Goal: Information Seeking & Learning: Learn about a topic

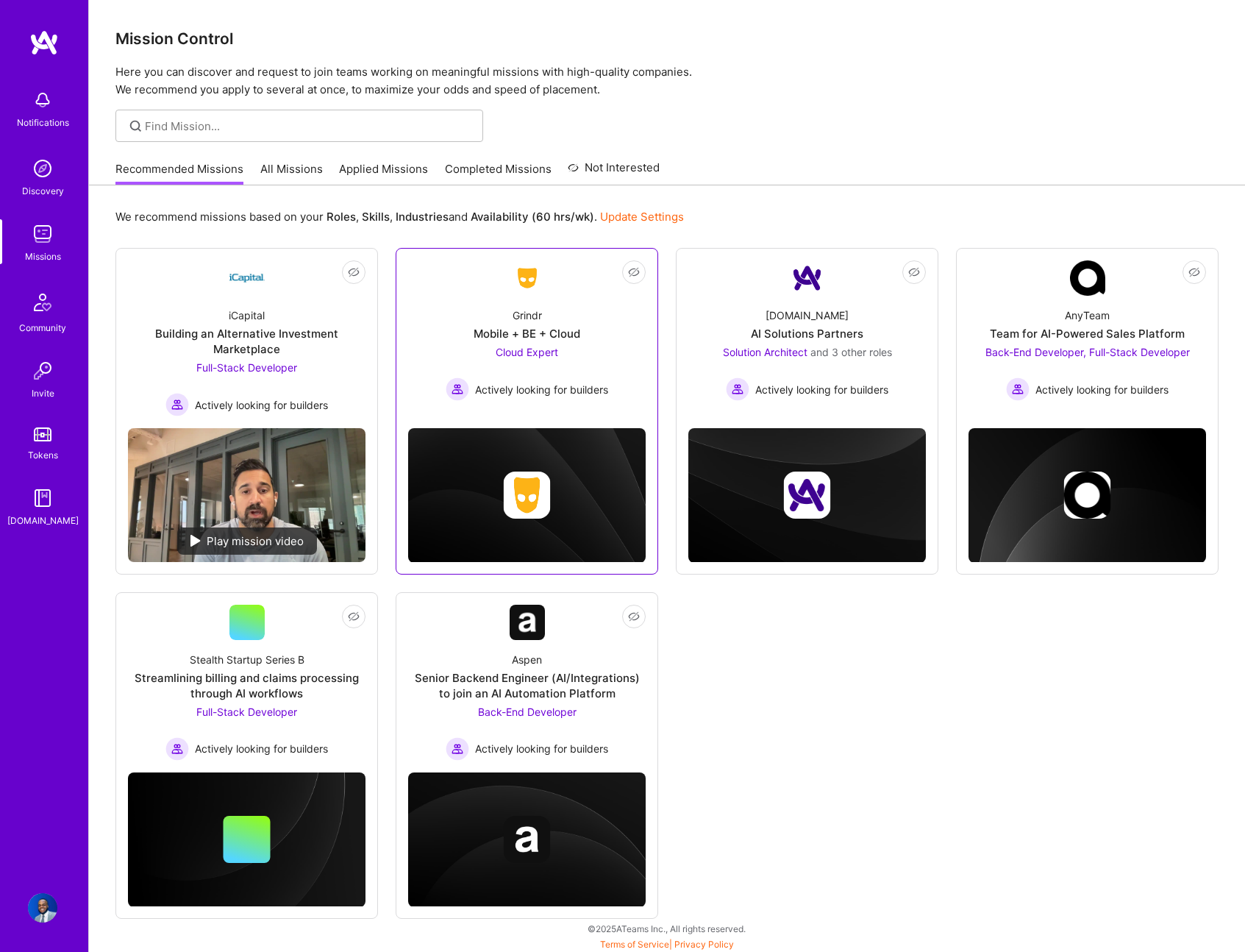
click at [464, 285] on link "Not Interested Grindr Mobile + BE + Cloud Cloud Expert Actively looking for bui…" at bounding box center [526, 332] width 238 height 145
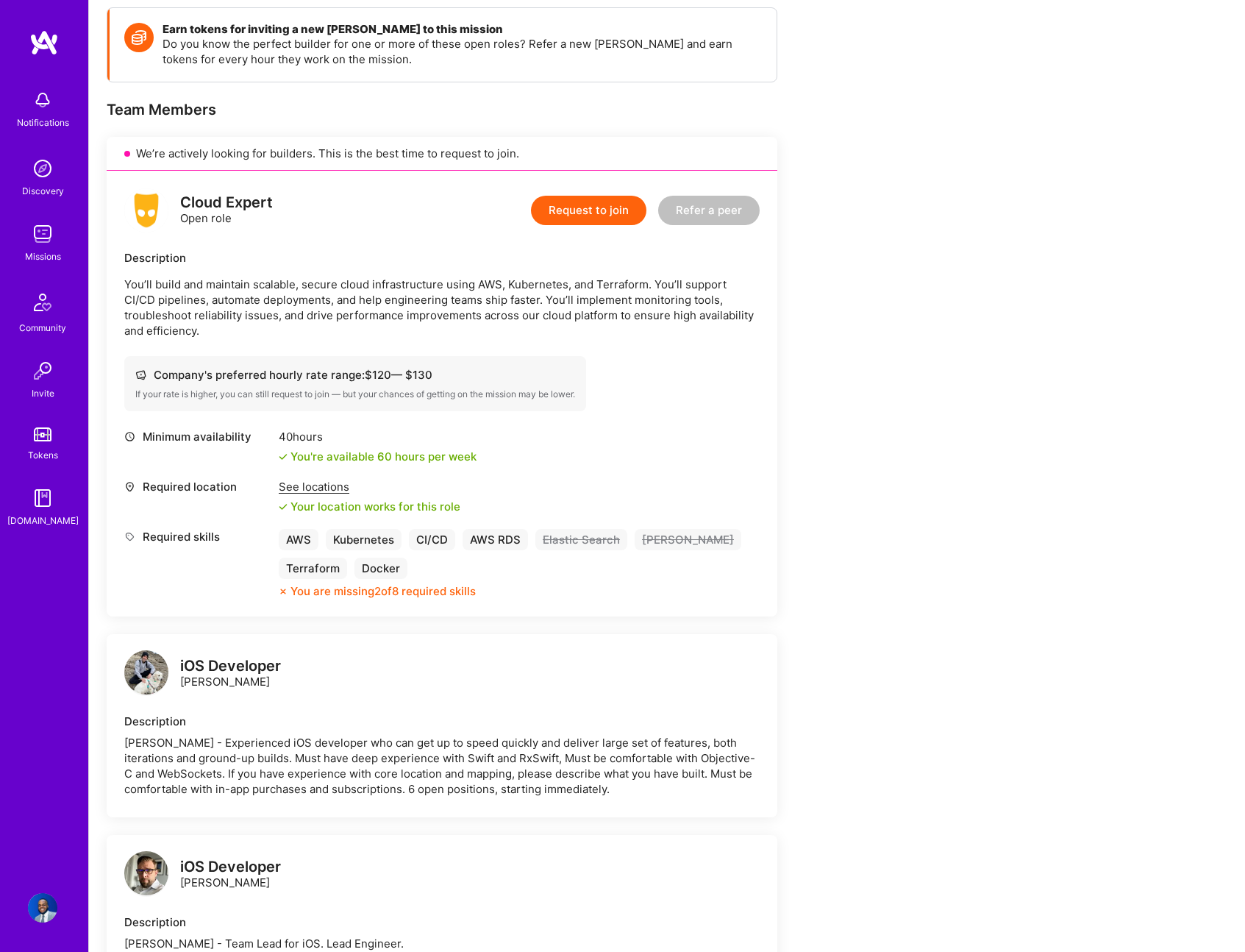
scroll to position [208, 0]
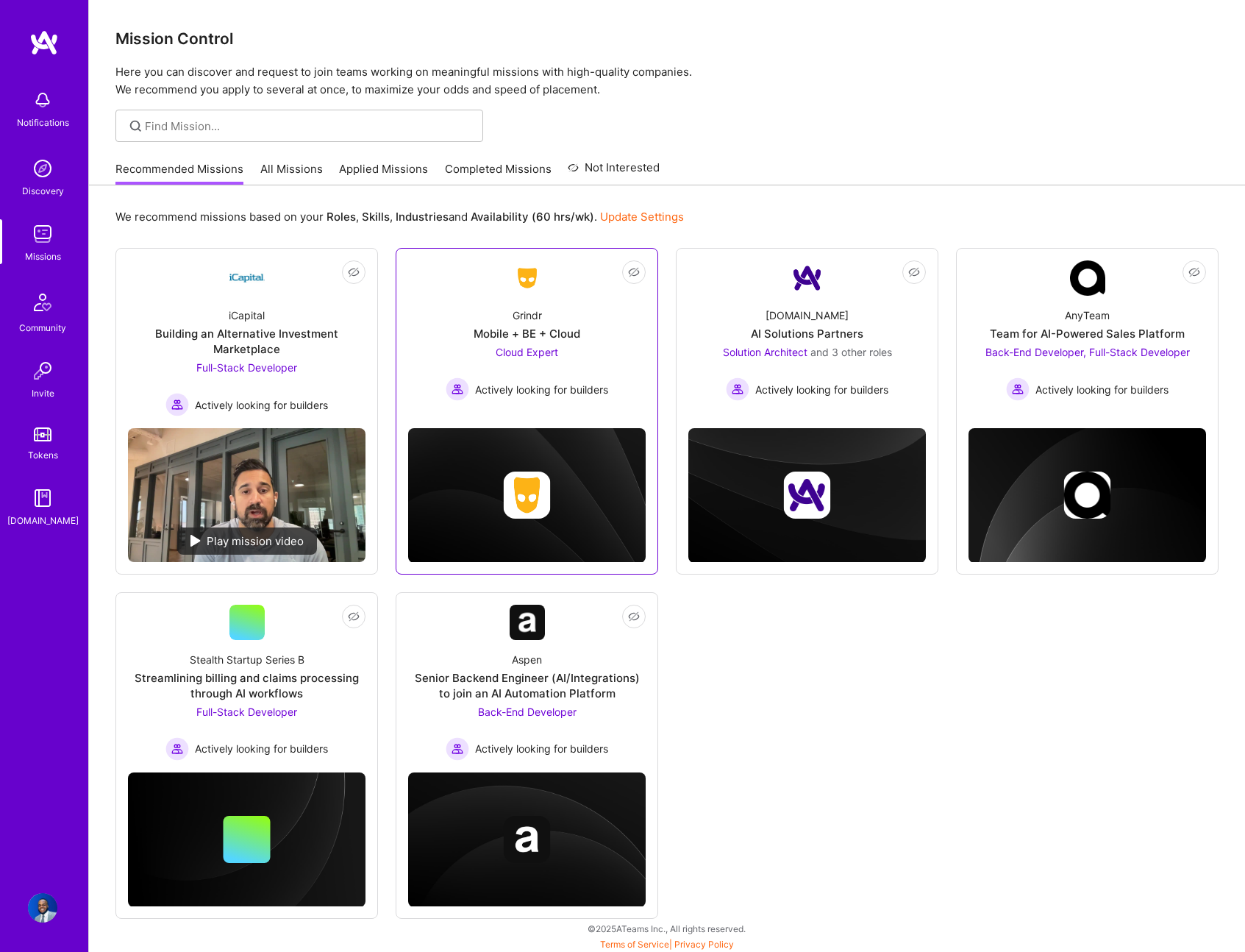
click at [562, 310] on div "Grindr Mobile + BE + Cloud Cloud Expert Actively looking for builders" at bounding box center [526, 348] width 238 height 106
click at [267, 182] on link "All Missions" at bounding box center [291, 173] width 63 height 24
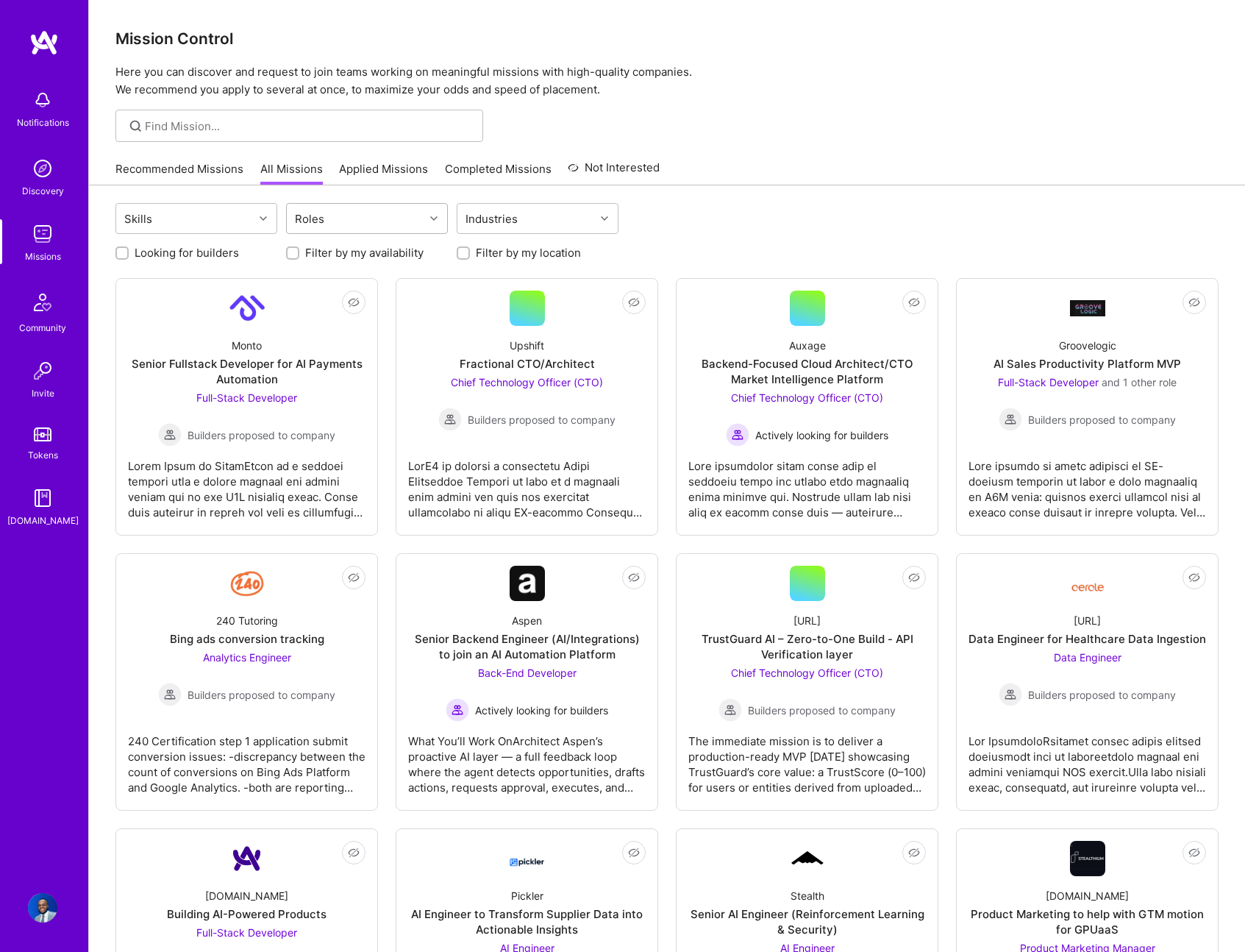
click at [422, 218] on div "Roles" at bounding box center [355, 218] width 137 height 29
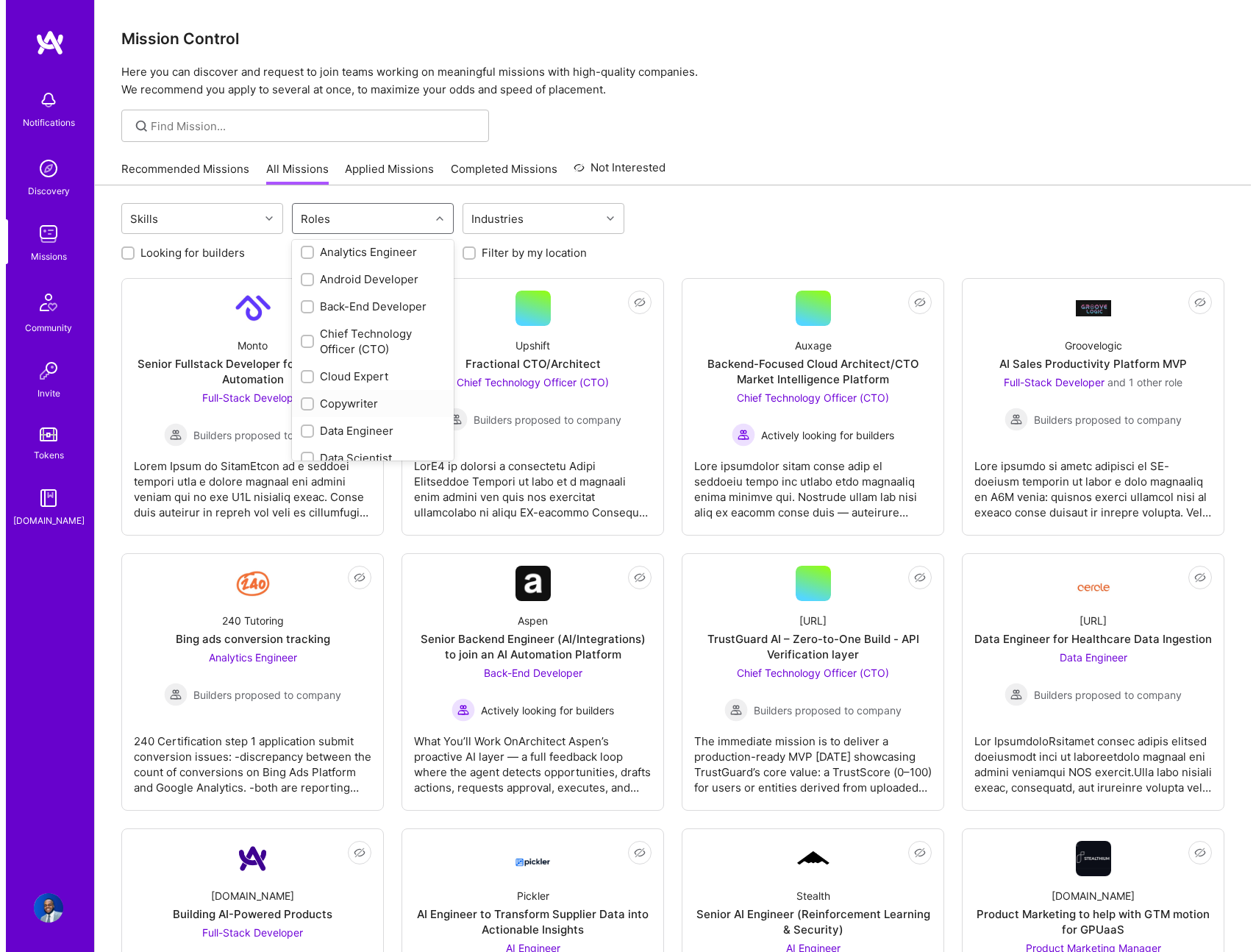
scroll to position [88, 0]
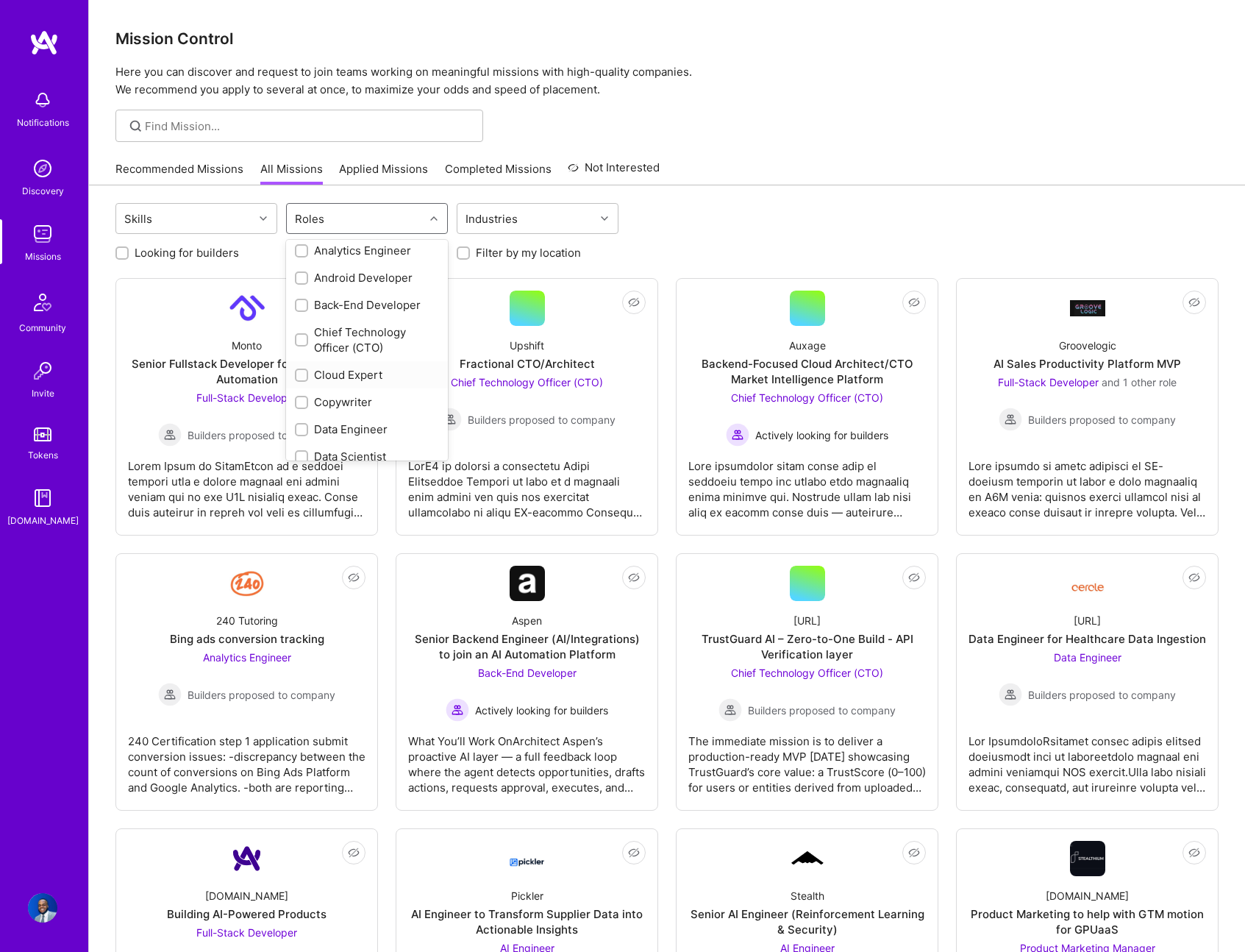
click at [375, 378] on div "Cloud Expert" at bounding box center [367, 375] width 144 height 15
checkbox input "true"
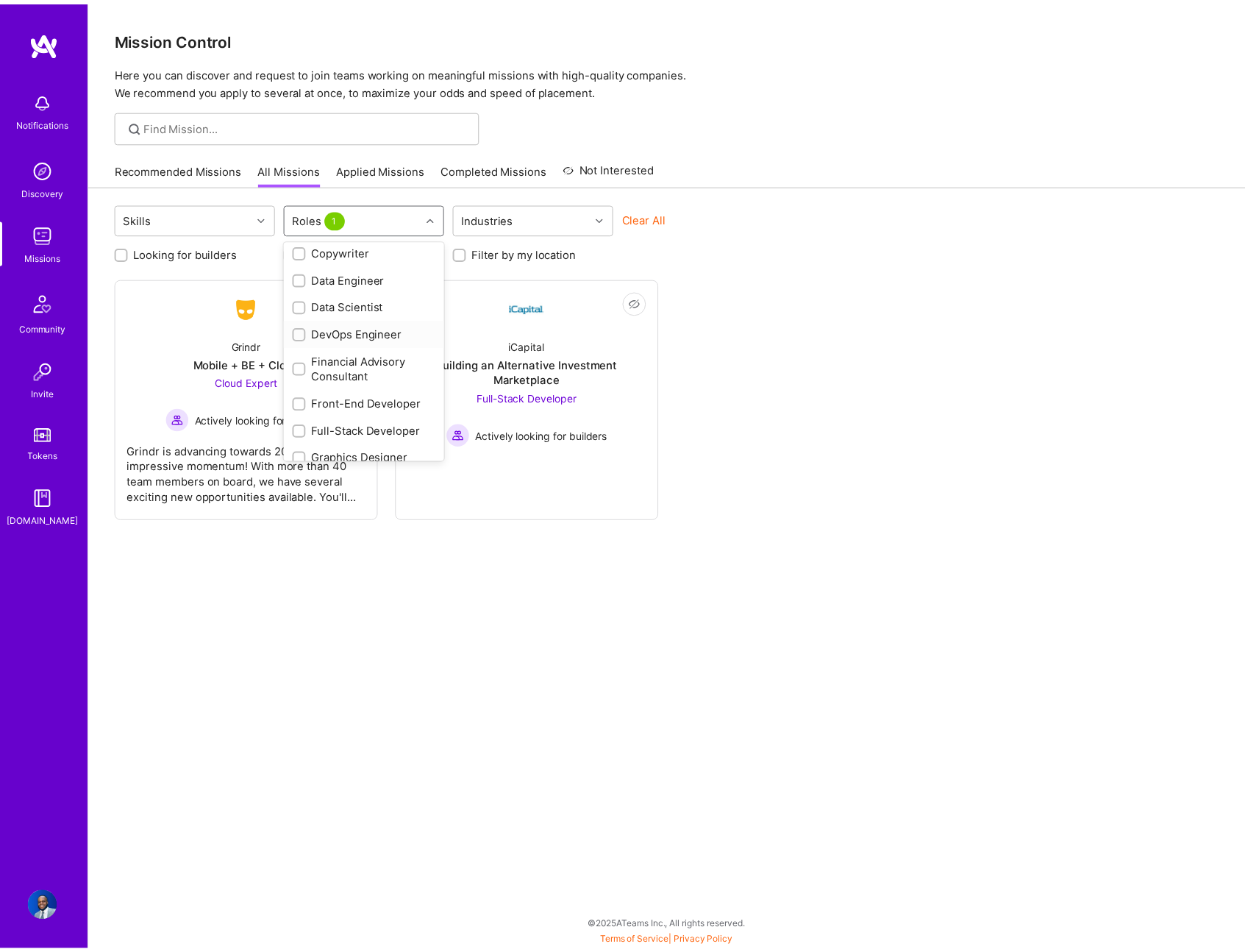
scroll to position [268, 0]
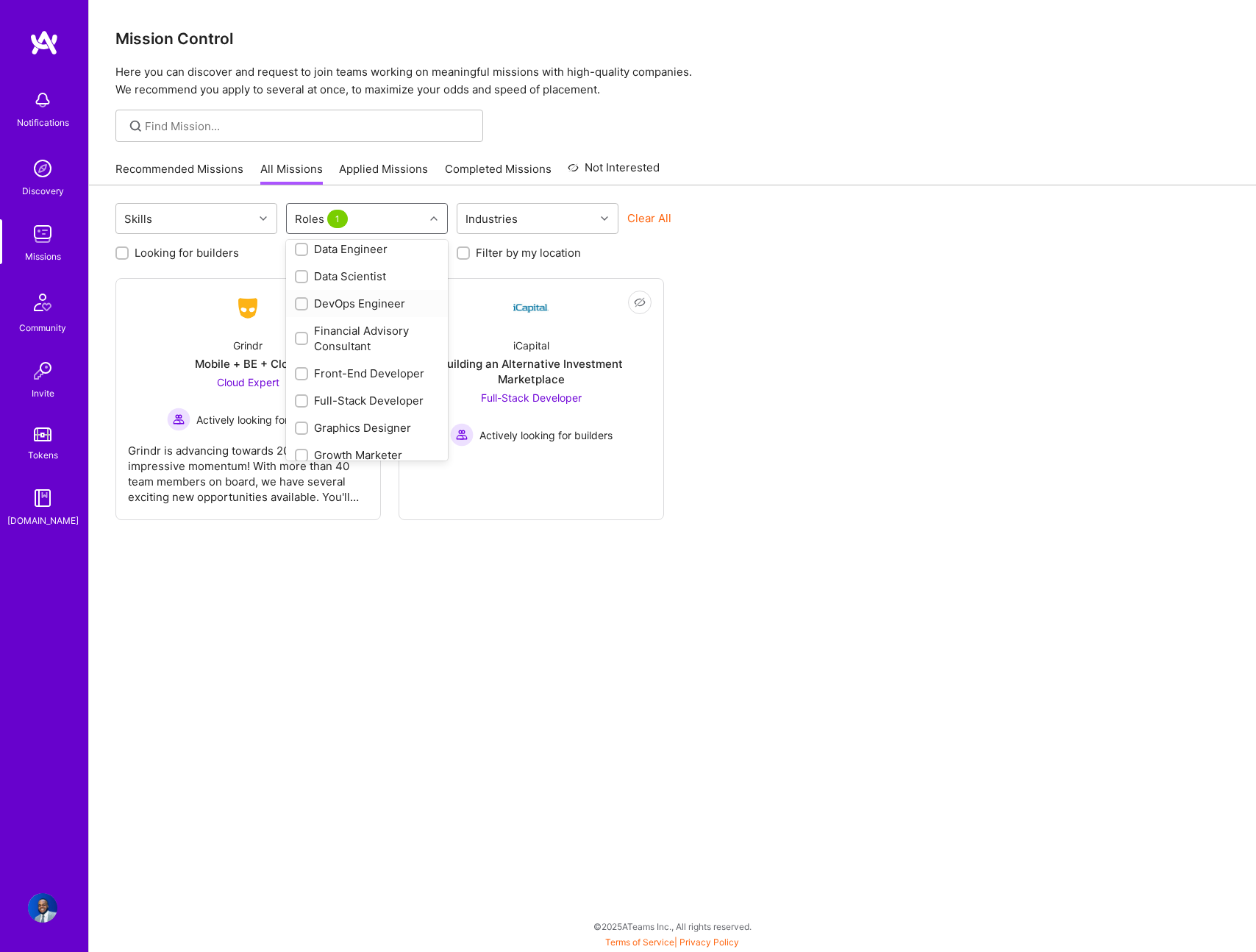
click at [373, 306] on div "DevOps Engineer" at bounding box center [367, 303] width 144 height 15
checkbox input "true"
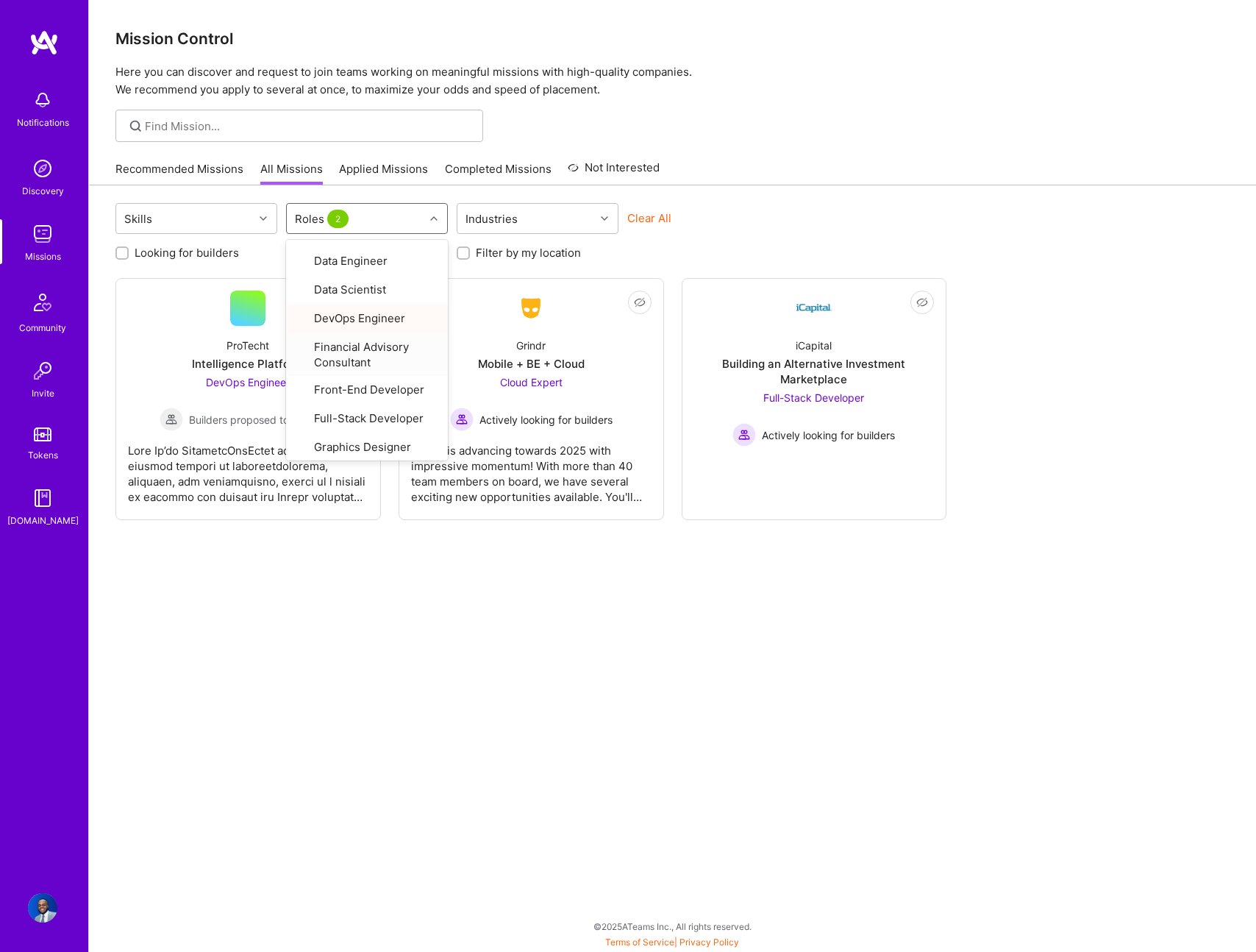
click at [645, 777] on div "Skills option DevOps Engineer, selected. option Financial Advisory Consultant f…" at bounding box center [673, 566] width 1168 height 761
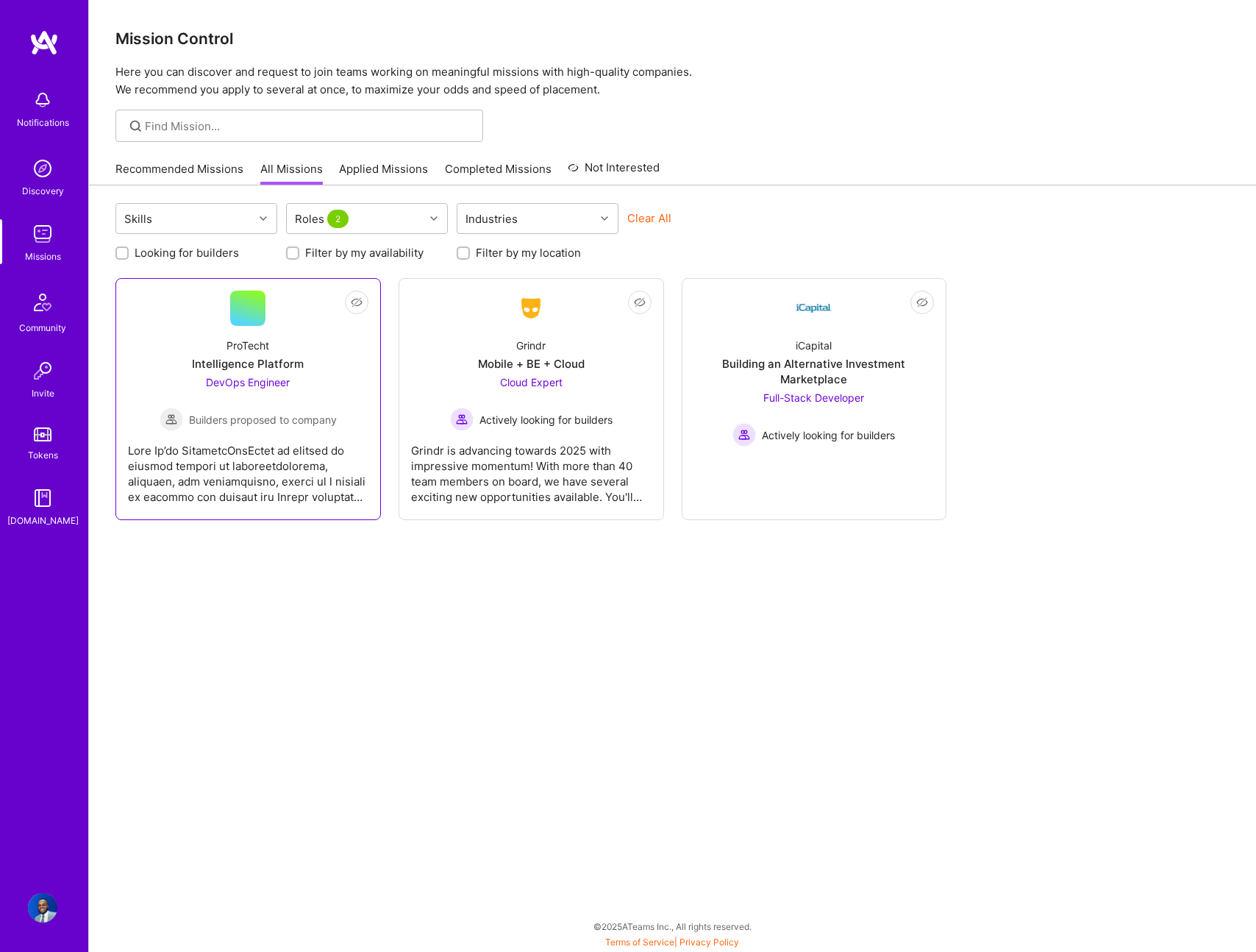
click at [287, 421] on span "Builders proposed to company" at bounding box center [263, 420] width 148 height 15
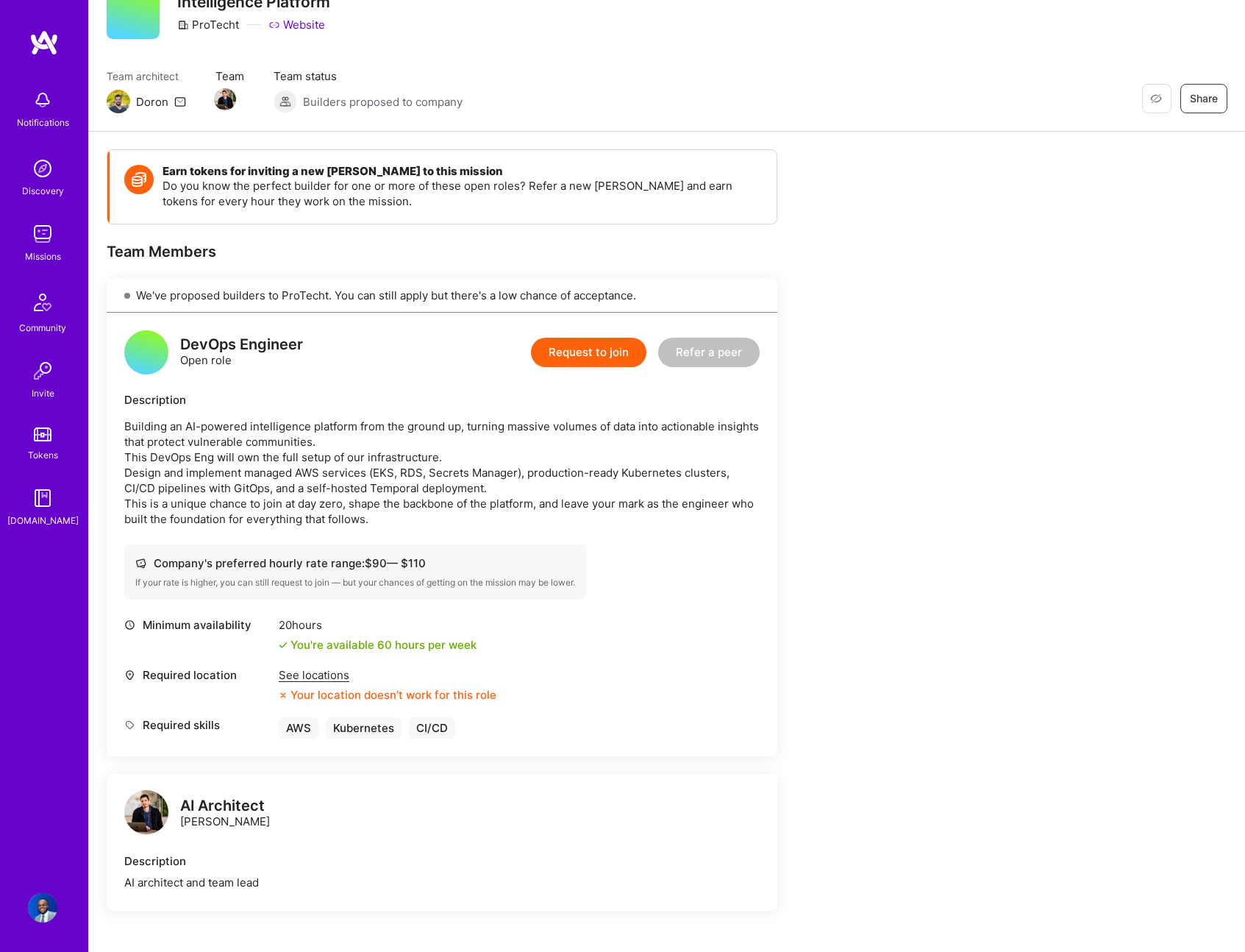
scroll to position [136, 0]
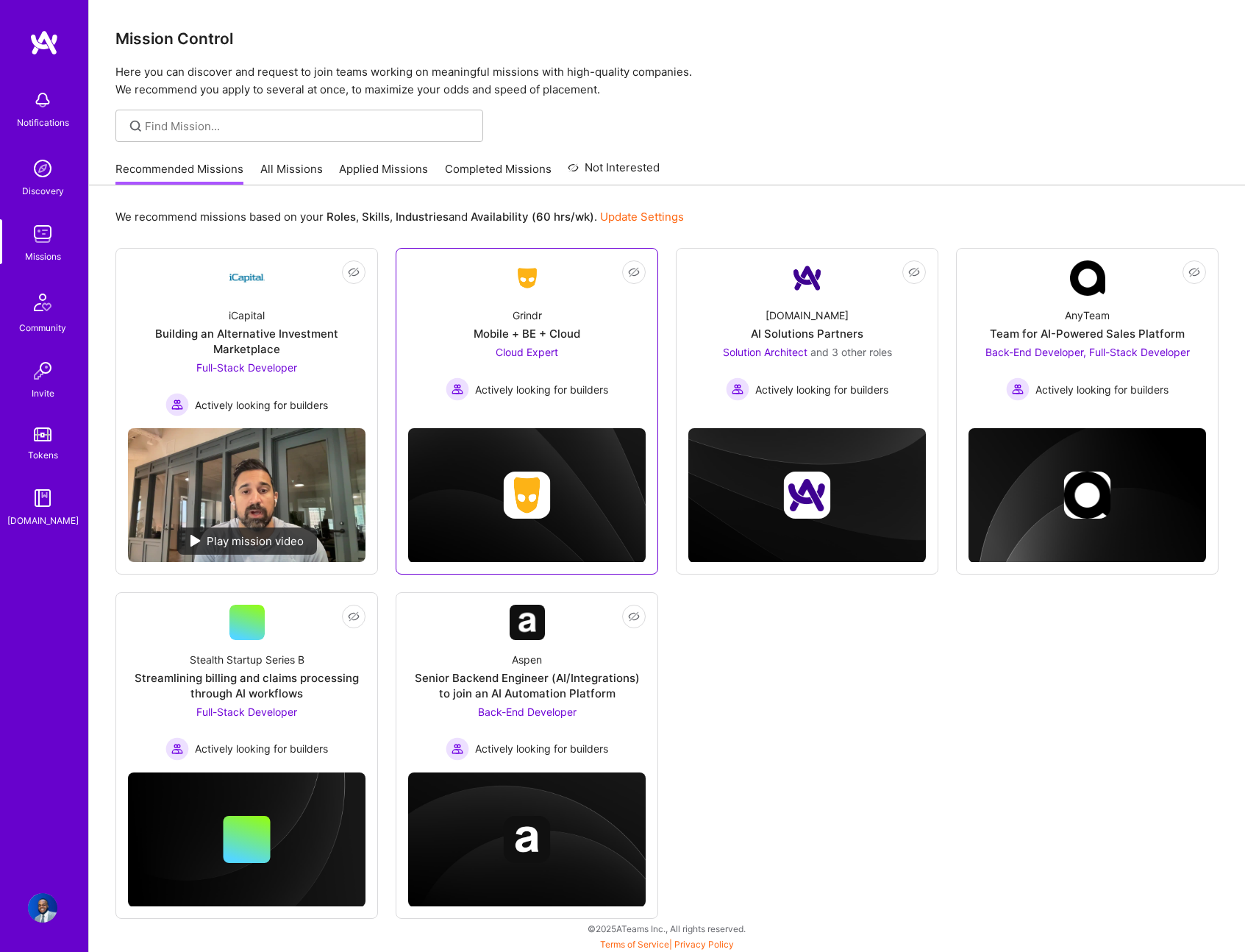
click at [609, 348] on div "Grindr Mobile + BE + Cloud Cloud Expert Actively looking for builders" at bounding box center [526, 348] width 238 height 106
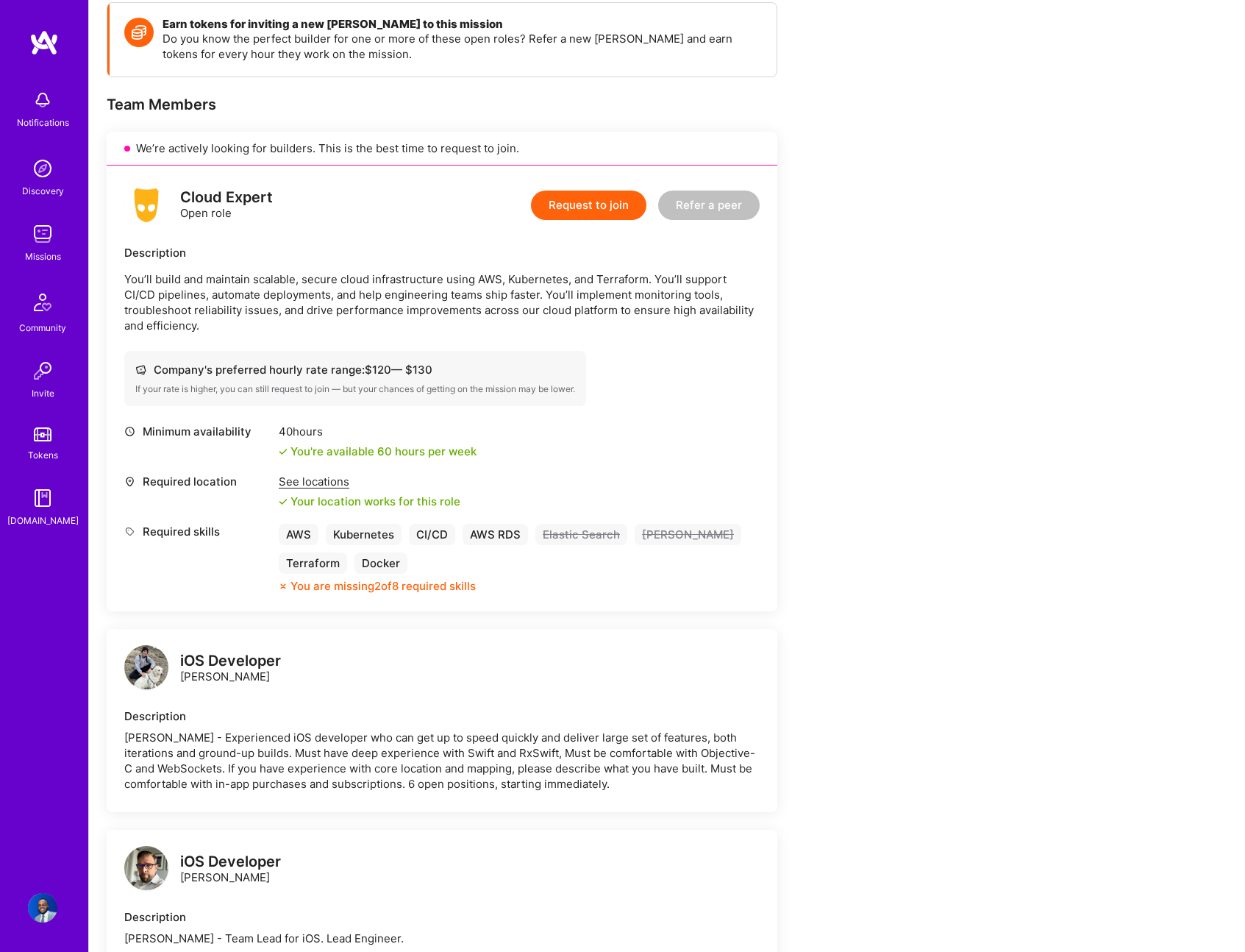
scroll to position [118, 0]
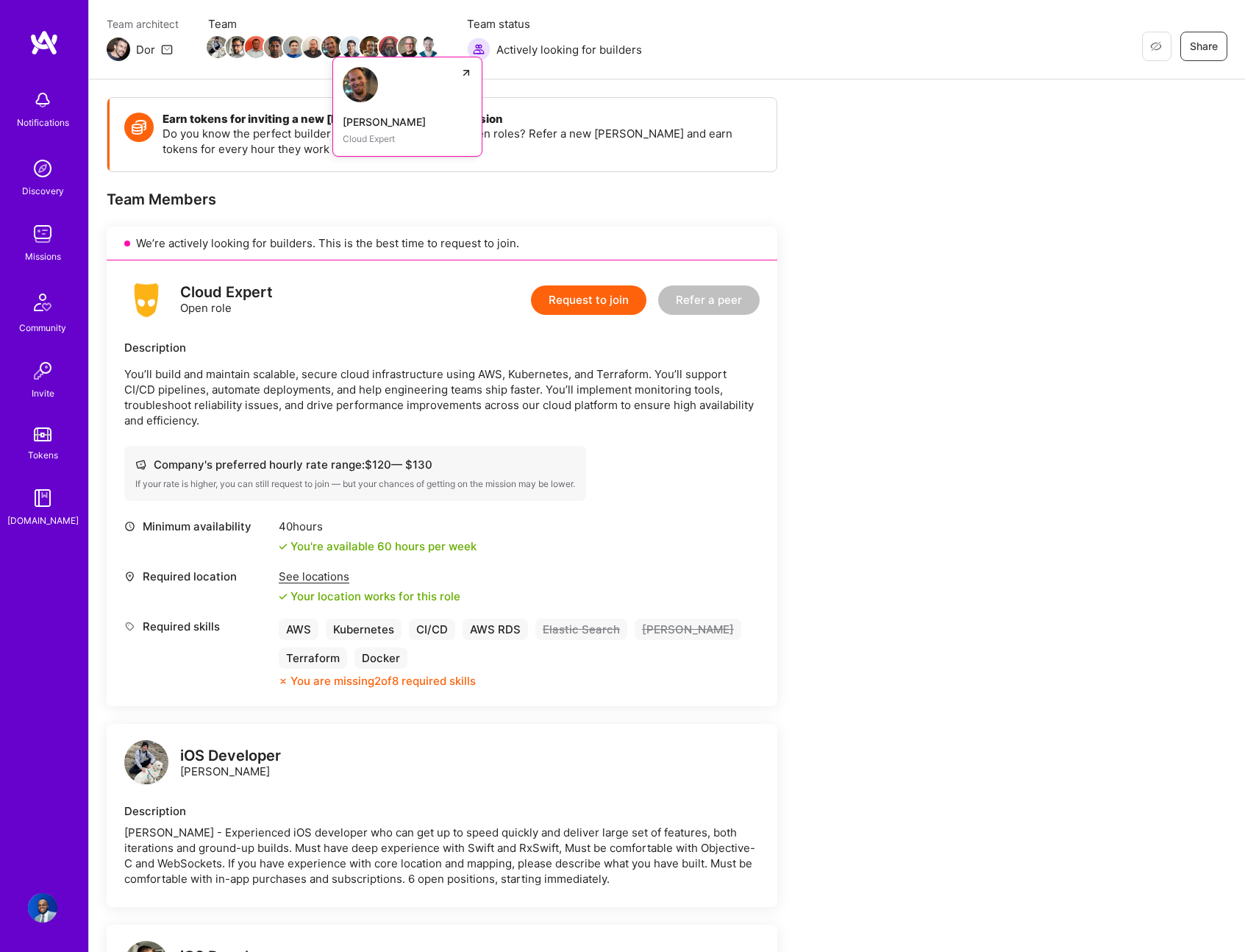
click at [336, 52] on img at bounding box center [332, 47] width 22 height 22
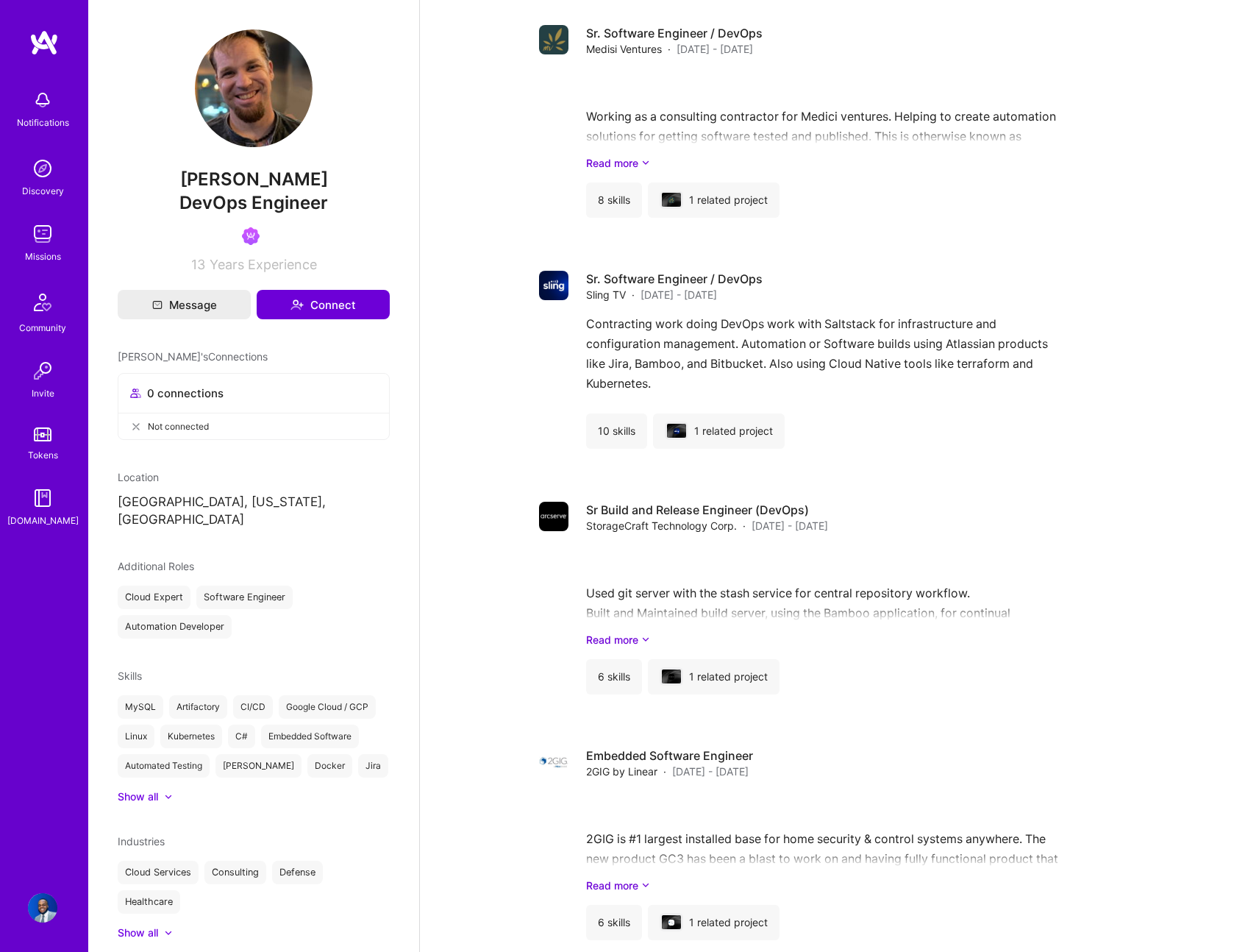
scroll to position [2182, 0]
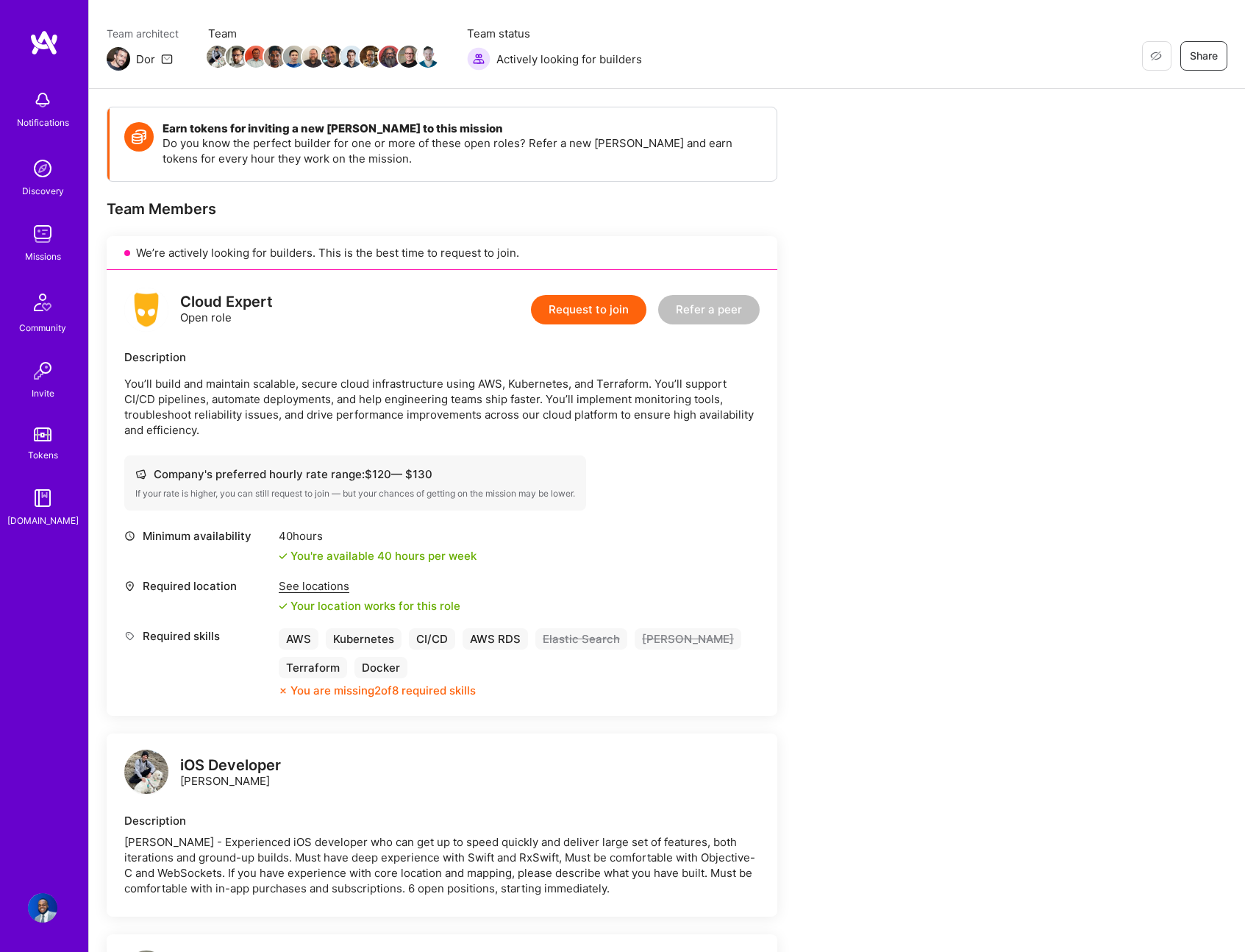
scroll to position [107, 0]
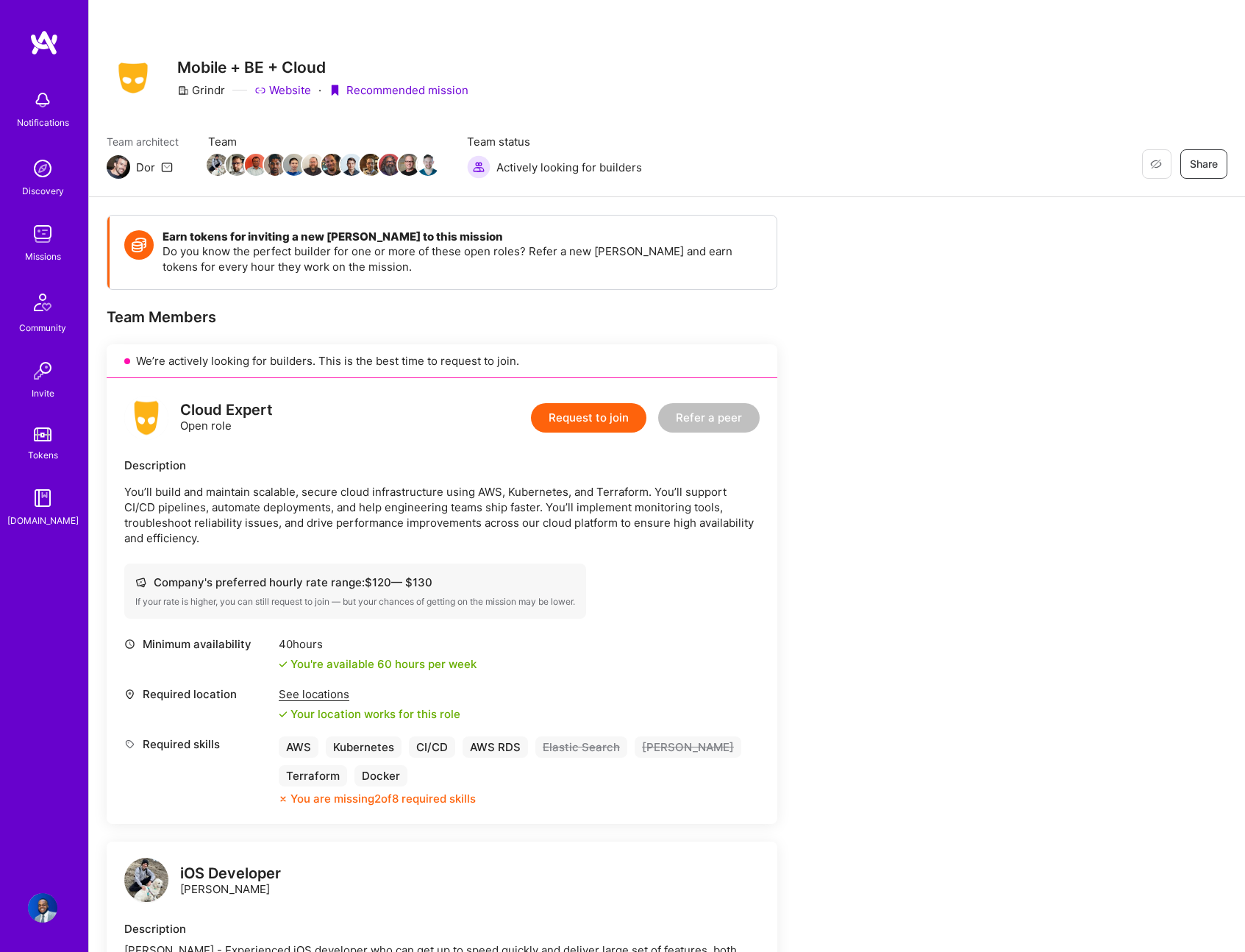
scroll to position [107, 0]
